Goal: Register for event/course

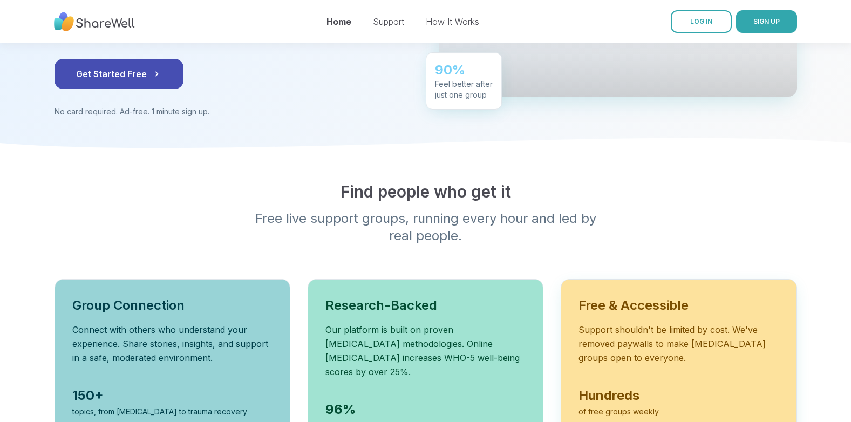
click at [612, 323] on p "Support shouldn't be limited by cost. We've removed paywalls to make [MEDICAL_D…" at bounding box center [678, 344] width 200 height 42
click at [610, 297] on h3 "Free & Accessible" at bounding box center [678, 305] width 200 height 17
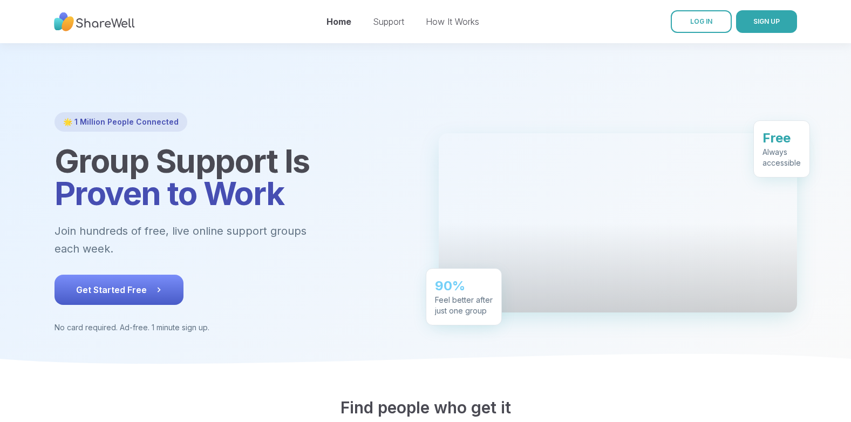
click at [142, 283] on span "Get Started Free" at bounding box center [119, 289] width 86 height 13
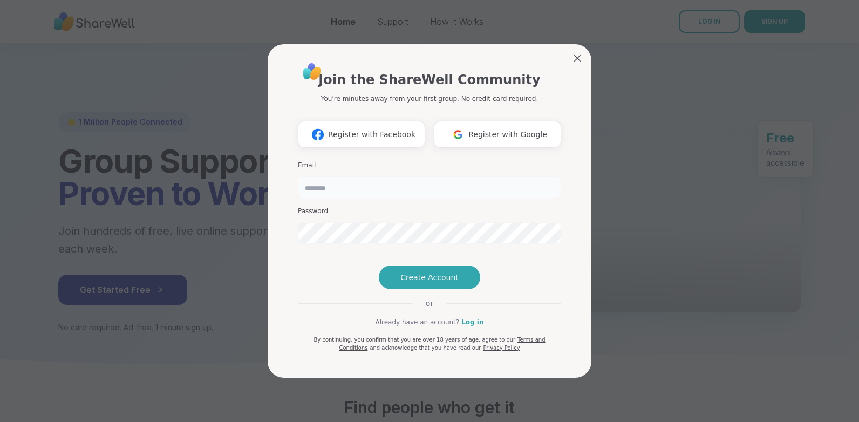
click at [333, 176] on input "email" at bounding box center [429, 187] width 263 height 22
type input "**********"
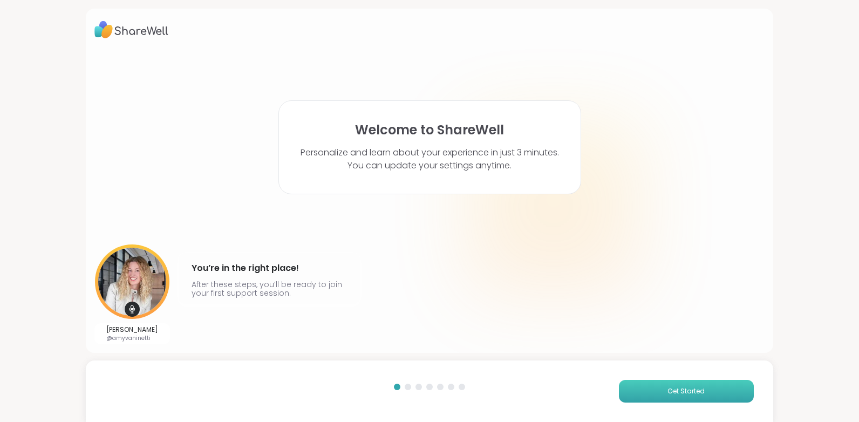
click at [672, 388] on span "Get Started" at bounding box center [685, 391] width 37 height 10
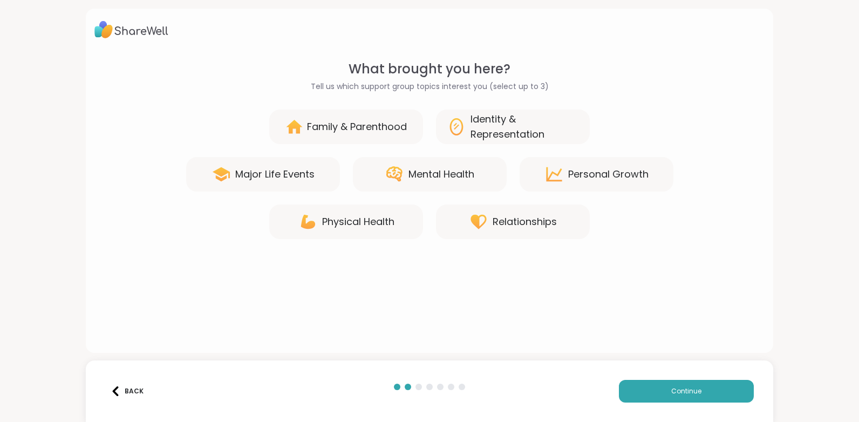
click at [426, 176] on div "Mental Health" at bounding box center [441, 174] width 66 height 15
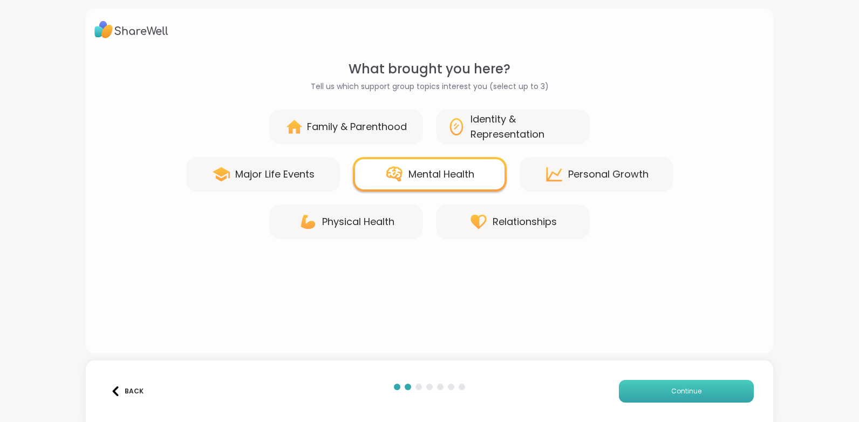
click at [709, 391] on button "Continue" at bounding box center [686, 391] width 135 height 23
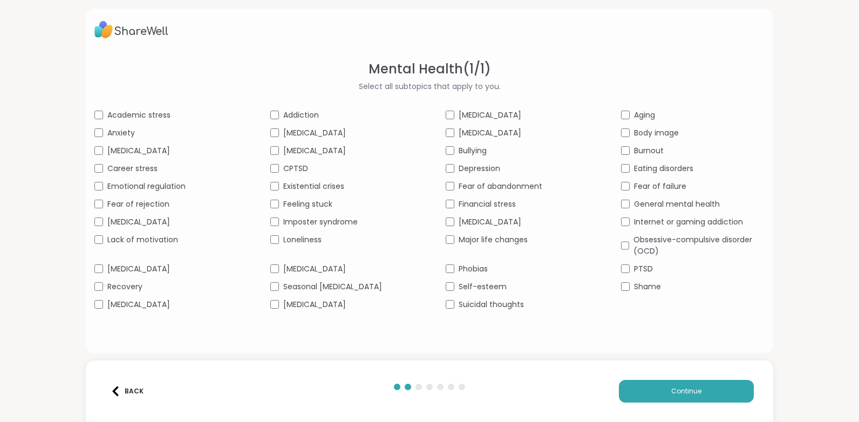
click at [117, 131] on span "Anxiety" at bounding box center [121, 132] width 28 height 11
click at [346, 302] on span "[MEDICAL_DATA]" at bounding box center [314, 304] width 63 height 11
click at [469, 303] on span "Suicidal thoughts" at bounding box center [491, 304] width 65 height 11
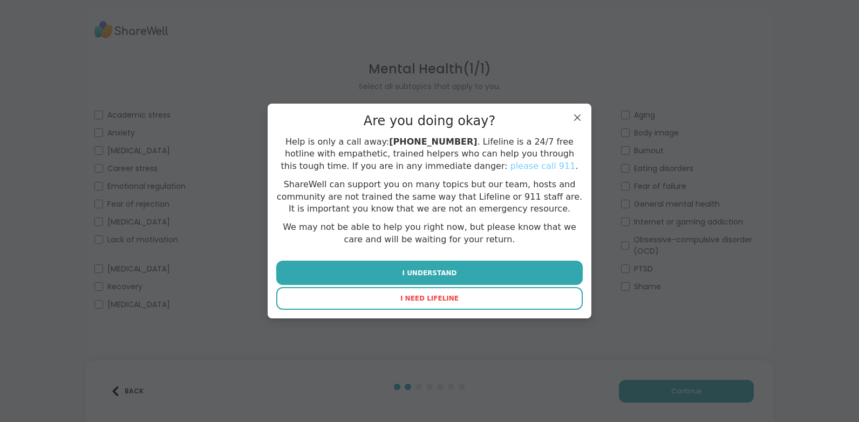
click at [450, 296] on button "I NEED LIFELINE" at bounding box center [429, 298] width 306 height 23
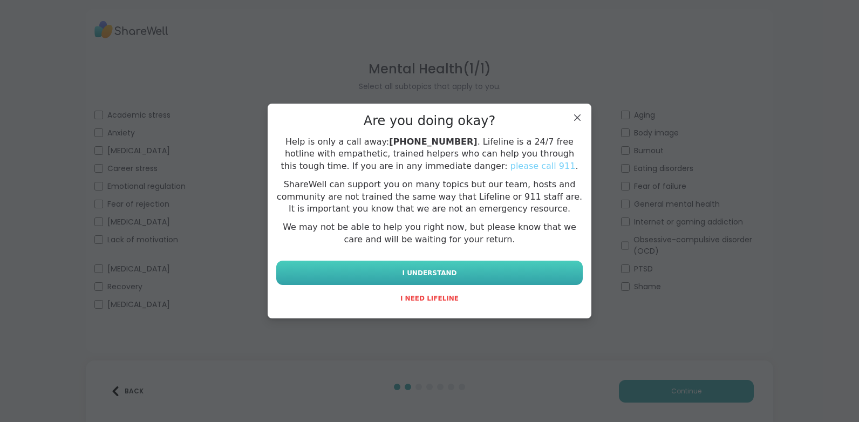
click at [400, 270] on button "I UNDERSTAND" at bounding box center [429, 273] width 306 height 24
click at [436, 269] on span "I UNDERSTAND" at bounding box center [429, 273] width 54 height 10
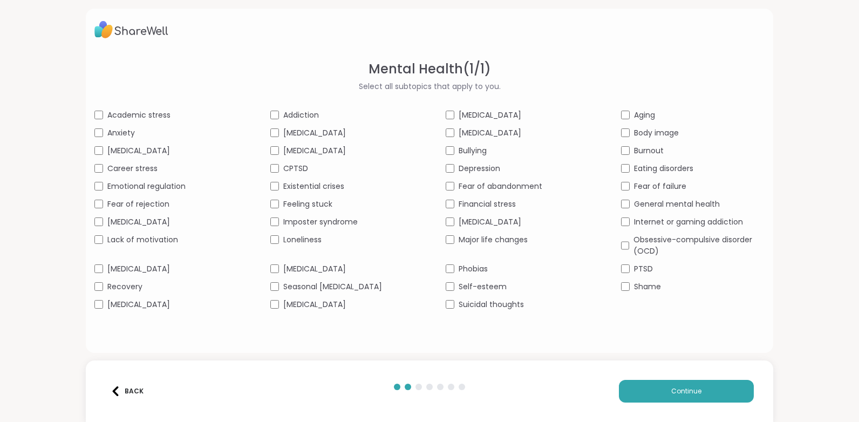
click at [470, 113] on span "[MEDICAL_DATA]" at bounding box center [490, 115] width 63 height 11
click at [688, 383] on button "Continue" at bounding box center [686, 391] width 135 height 23
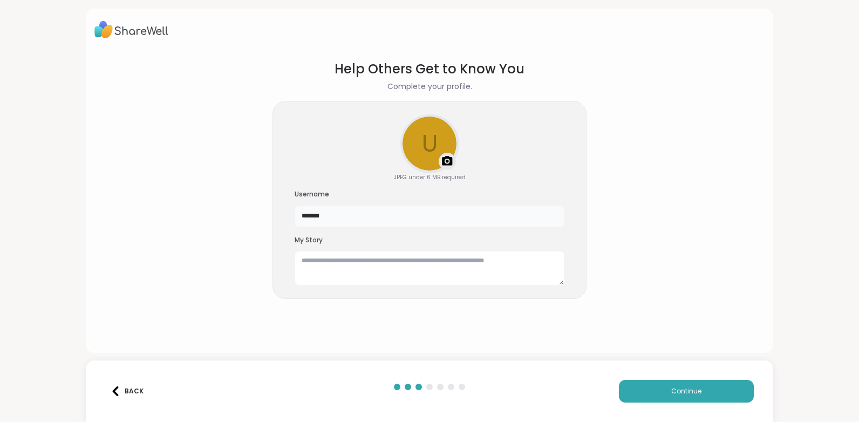
drag, startPoint x: 345, startPoint y: 216, endPoint x: 260, endPoint y: 204, distance: 85.5
click at [260, 204] on section "Help Others Get to Know You Complete your profile. u Upload a profile photo JPE…" at bounding box center [429, 198] width 670 height 294
type input "*"
type input "******"
click at [317, 245] on div "My Story" at bounding box center [430, 261] width 270 height 50
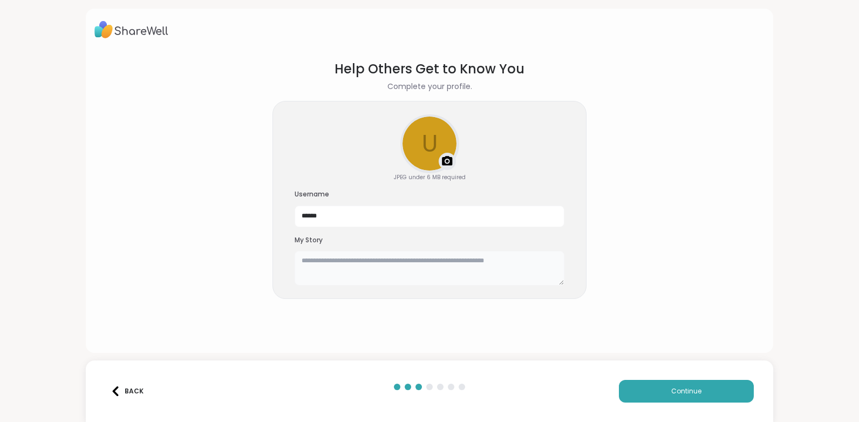
click at [318, 260] on textarea at bounding box center [430, 268] width 270 height 35
type textarea "**********"
click at [435, 154] on div "Upload a profile photo" at bounding box center [429, 143] width 57 height 57
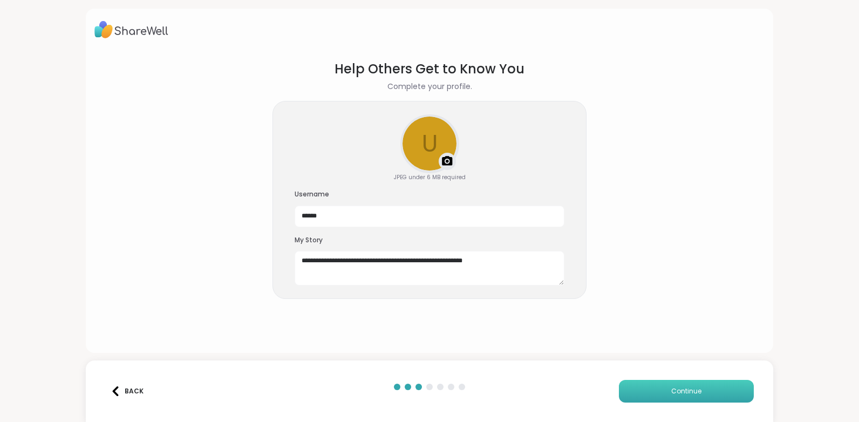
click at [682, 391] on span "Continue" at bounding box center [686, 391] width 30 height 10
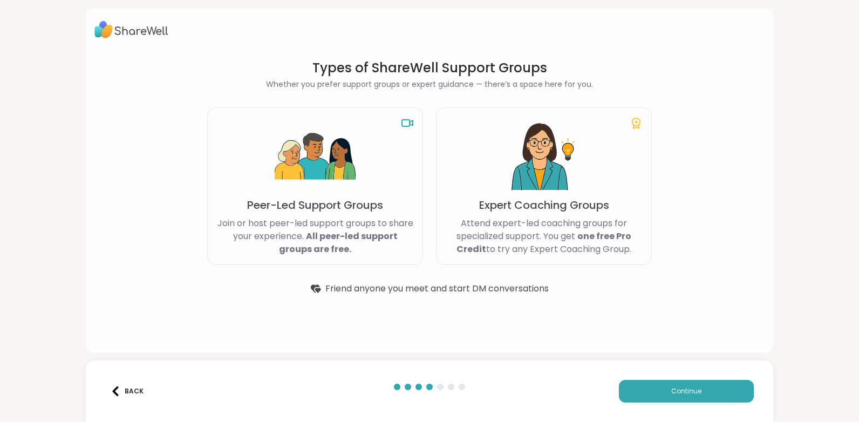
click at [328, 167] on img at bounding box center [315, 157] width 81 height 81
click at [403, 121] on icon at bounding box center [407, 123] width 13 height 13
click at [675, 390] on span "Continue" at bounding box center [686, 391] width 30 height 10
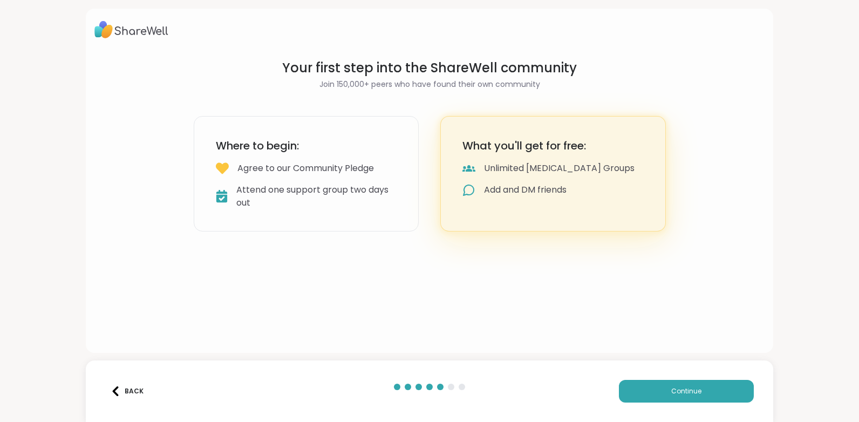
click at [354, 155] on div "Where to begin: Agree to our Community Pledge Attend one support group two days…" at bounding box center [307, 173] width 226 height 115
click at [658, 394] on button "Continue" at bounding box center [686, 391] width 135 height 23
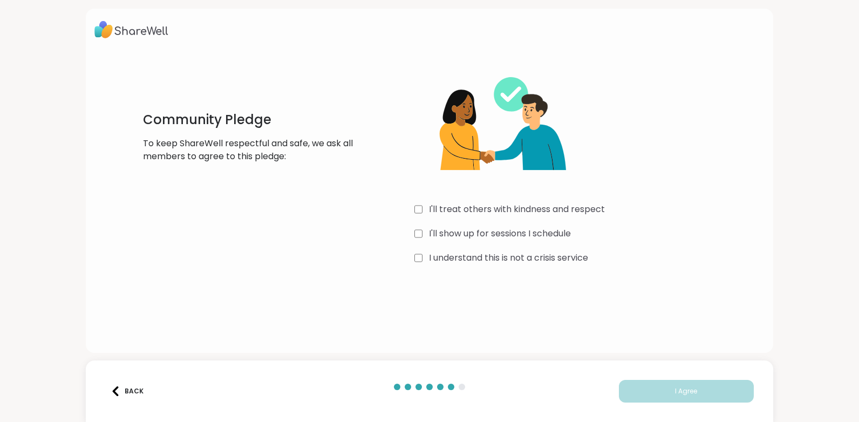
click at [499, 203] on label "I'll treat others with kindness and respect" at bounding box center [517, 209] width 176 height 13
click at [433, 231] on label "I'll show up for sessions I schedule" at bounding box center [500, 233] width 142 height 13
click at [440, 256] on label "I understand this is not a crisis service" at bounding box center [508, 257] width 159 height 13
click at [715, 398] on button "I Agree" at bounding box center [686, 391] width 135 height 23
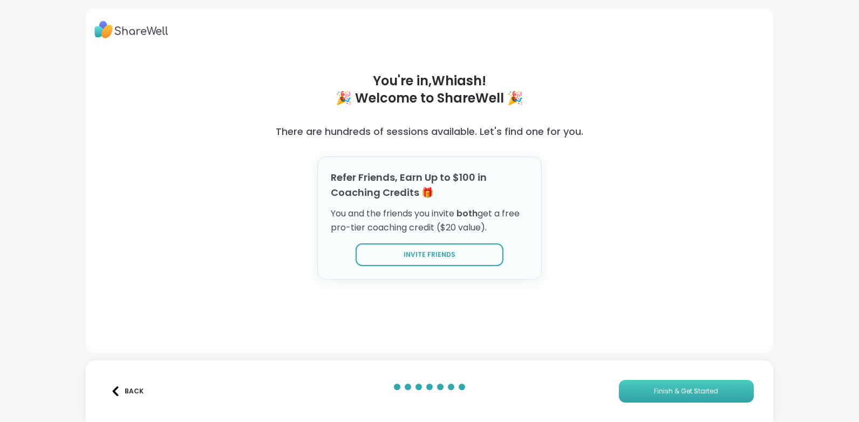
click at [720, 391] on button "Finish & Get Started" at bounding box center [686, 391] width 135 height 23
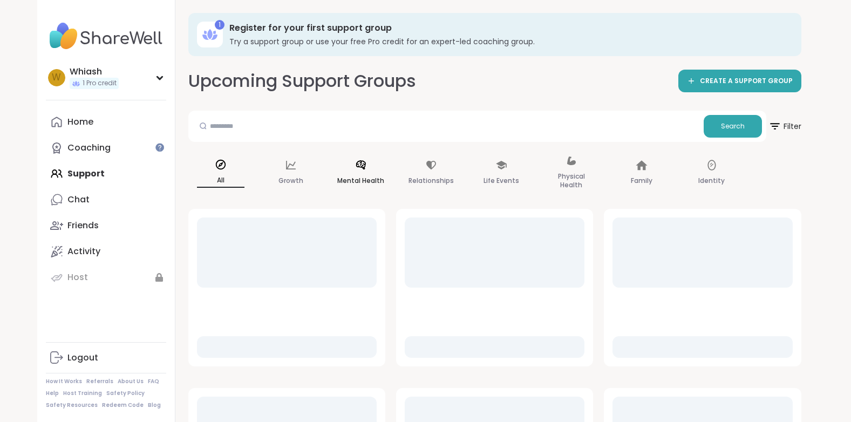
click at [374, 170] on div "Mental Health" at bounding box center [361, 173] width 65 height 54
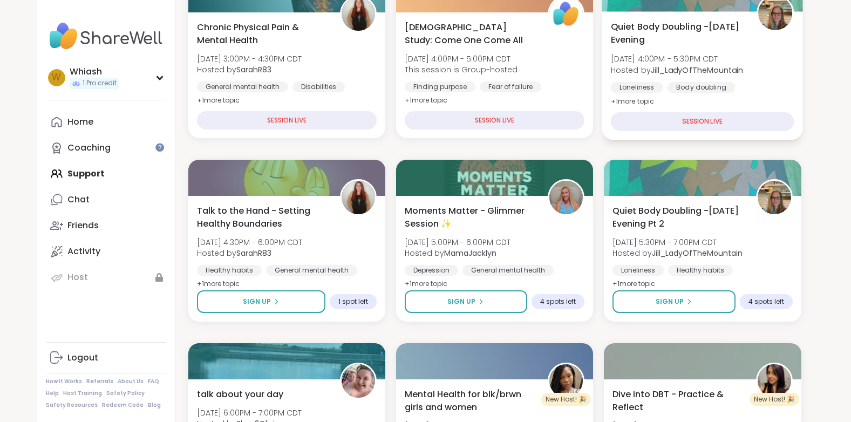
scroll to position [270, 0]
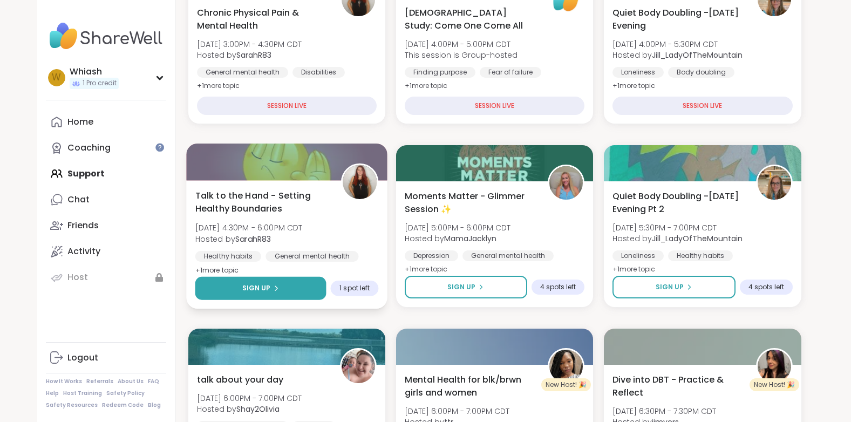
click at [228, 283] on button "Sign Up" at bounding box center [260, 288] width 131 height 23
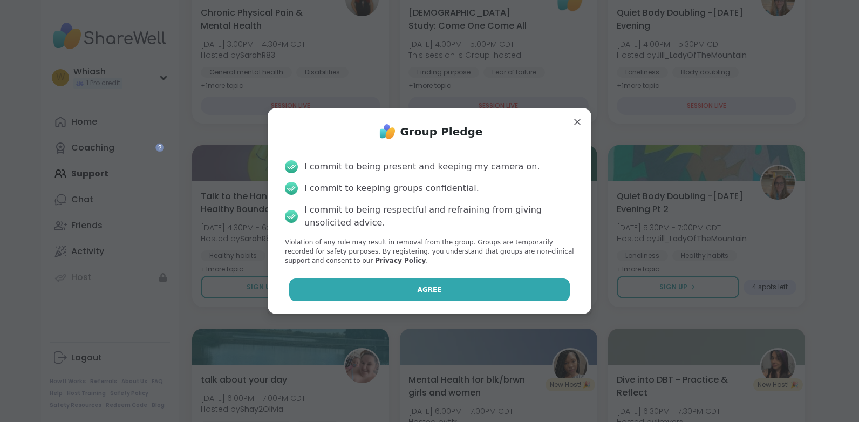
click at [422, 288] on span "Agree" at bounding box center [430, 290] width 24 height 10
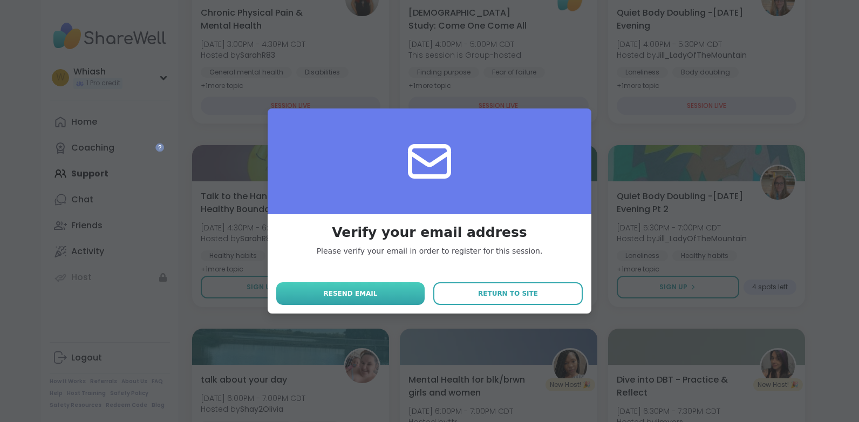
click at [385, 291] on button "Resend email" at bounding box center [350, 293] width 148 height 23
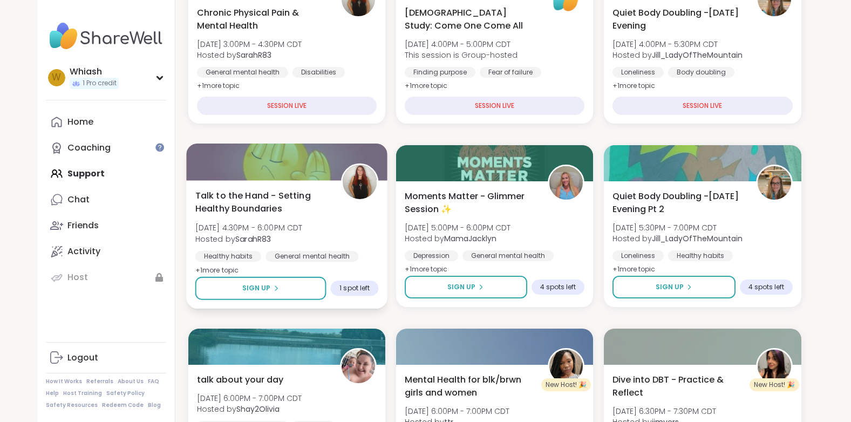
click at [365, 288] on span "1 spot left" at bounding box center [354, 288] width 30 height 9
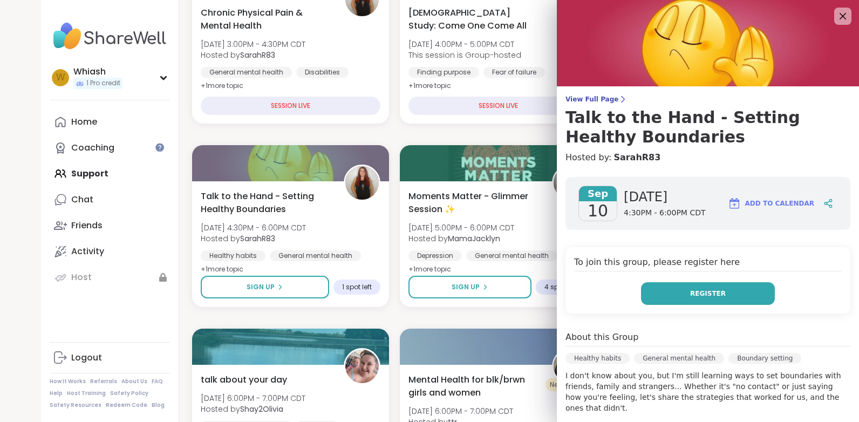
click at [719, 294] on button "Register" at bounding box center [708, 293] width 134 height 23
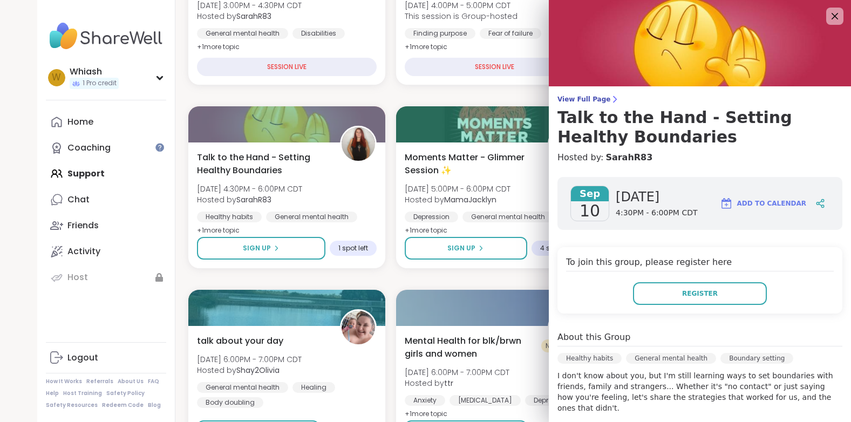
scroll to position [216, 0]
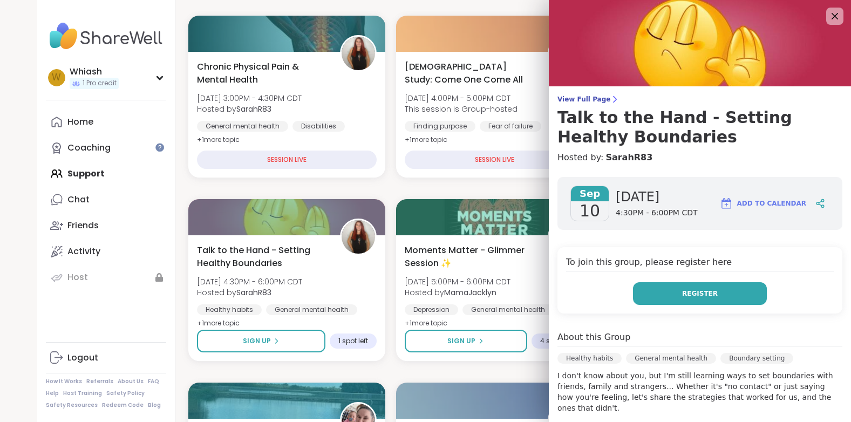
click at [717, 289] on button "Register" at bounding box center [700, 293] width 134 height 23
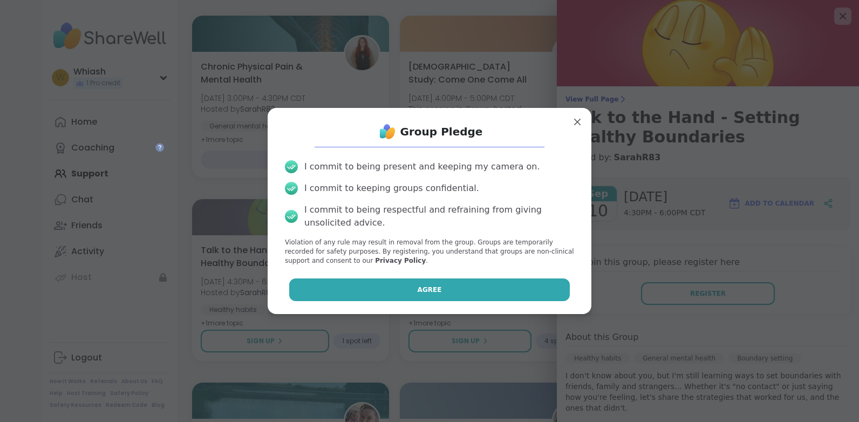
click at [473, 292] on button "Agree" at bounding box center [429, 289] width 281 height 23
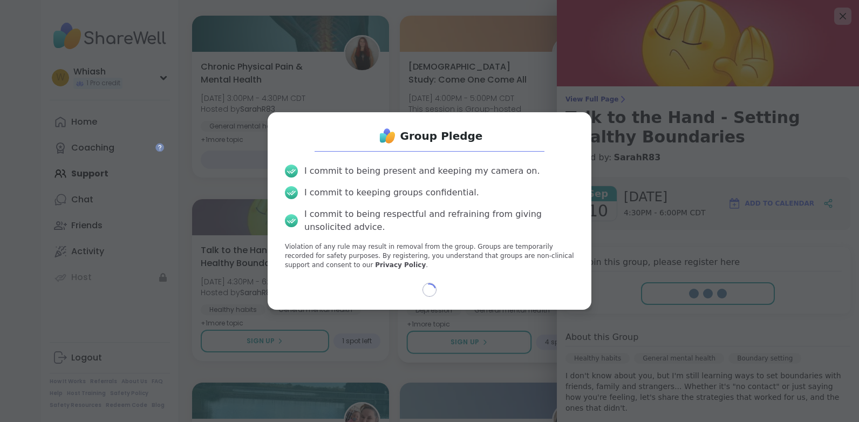
select select "**"
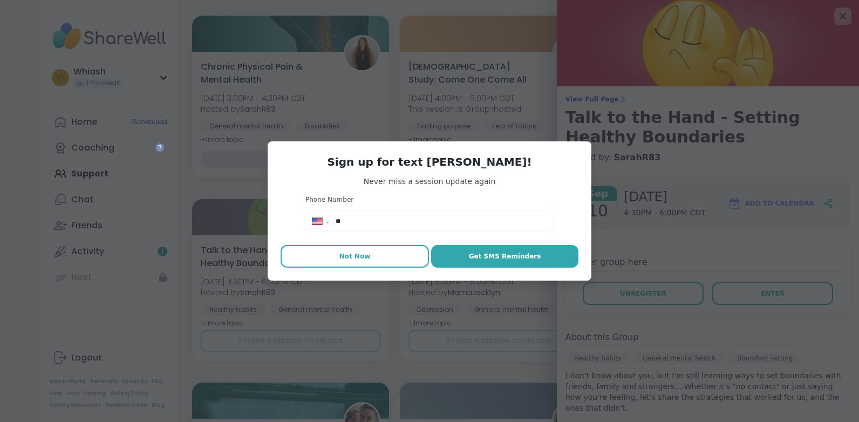
click at [346, 256] on span "Not Now" at bounding box center [354, 256] width 31 height 10
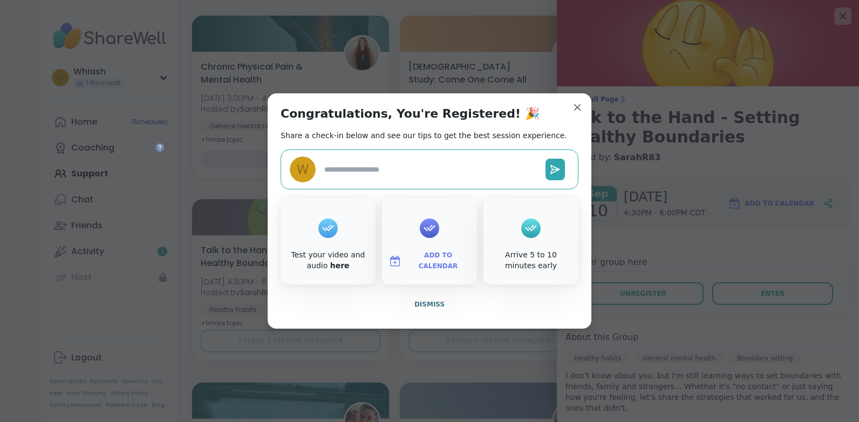
click at [532, 227] on icon at bounding box center [530, 228] width 17 height 17
click at [333, 232] on div at bounding box center [327, 228] width 19 height 19
click at [372, 168] on textarea at bounding box center [430, 170] width 221 height 20
click at [427, 306] on span "Dismiss" at bounding box center [429, 305] width 30 height 8
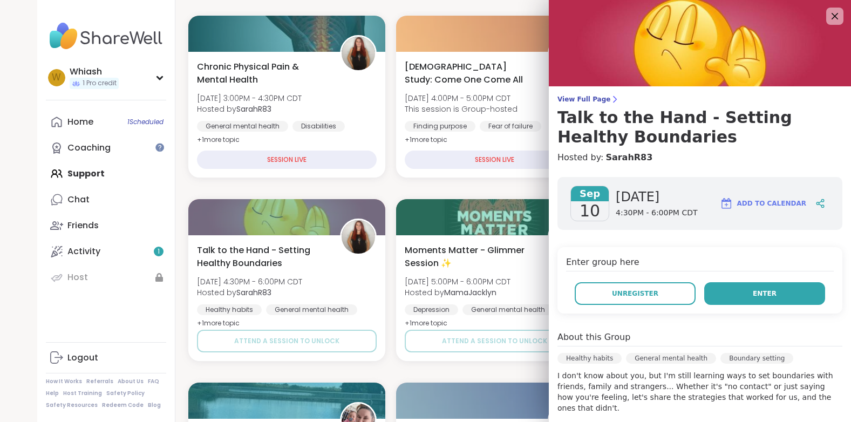
click at [754, 294] on span "Enter" at bounding box center [765, 294] width 24 height 10
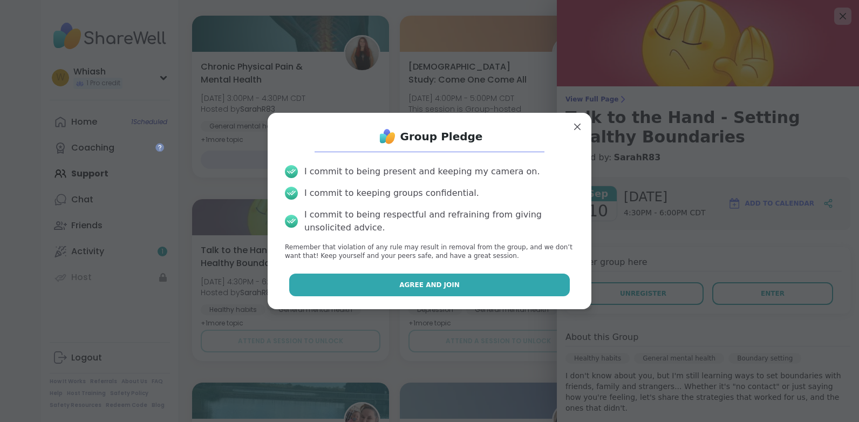
click at [484, 289] on button "Agree and Join" at bounding box center [429, 285] width 281 height 23
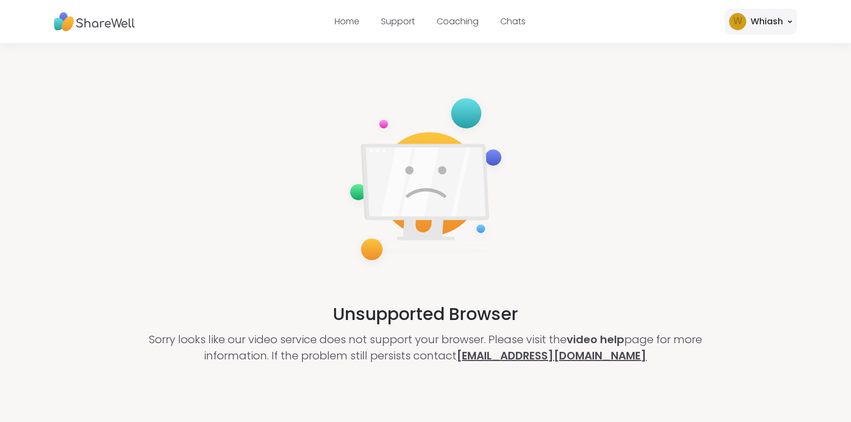
click at [602, 353] on link "[EMAIL_ADDRESS][DOMAIN_NAME]" at bounding box center [551, 355] width 190 height 15
click at [781, 21] on div "Whiash" at bounding box center [766, 21] width 32 height 13
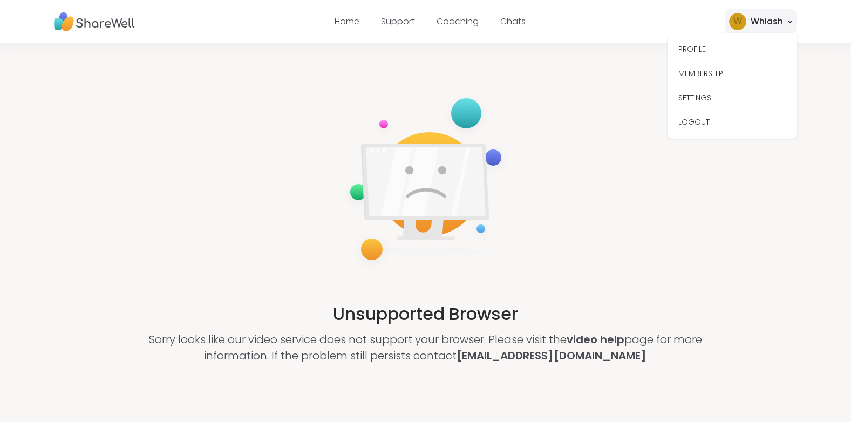
click at [581, 234] on div "Unsupported Browser Sorry looks like our video service does not support your br…" at bounding box center [425, 227] width 851 height 368
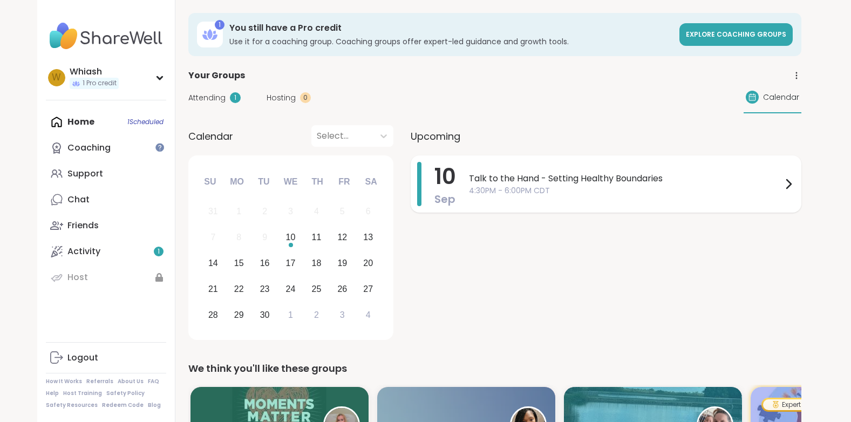
click at [788, 178] on div at bounding box center [788, 184] width 13 height 44
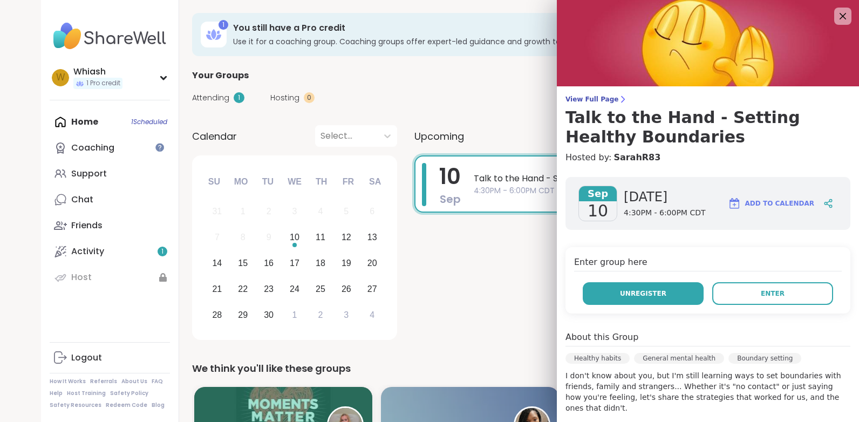
drag, startPoint x: 645, startPoint y: 301, endPoint x: 642, endPoint y: 294, distance: 7.5
click at [644, 299] on button "Unregister" at bounding box center [643, 293] width 121 height 23
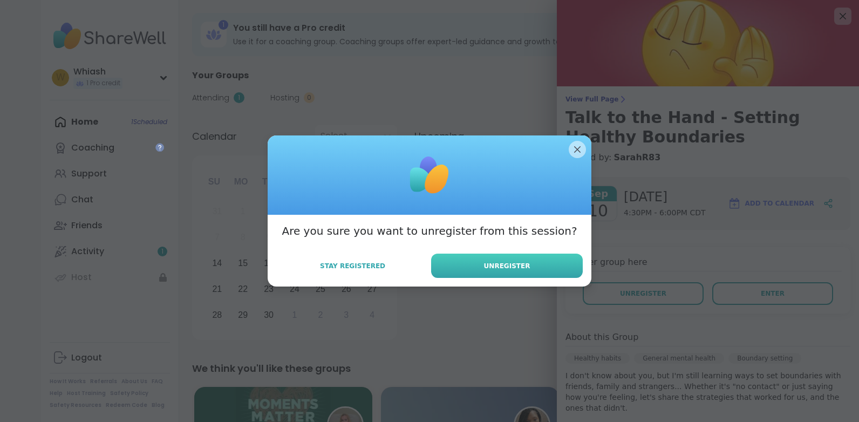
click at [516, 264] on span "Unregister" at bounding box center [507, 266] width 46 height 10
